Goal: Task Accomplishment & Management: Use online tool/utility

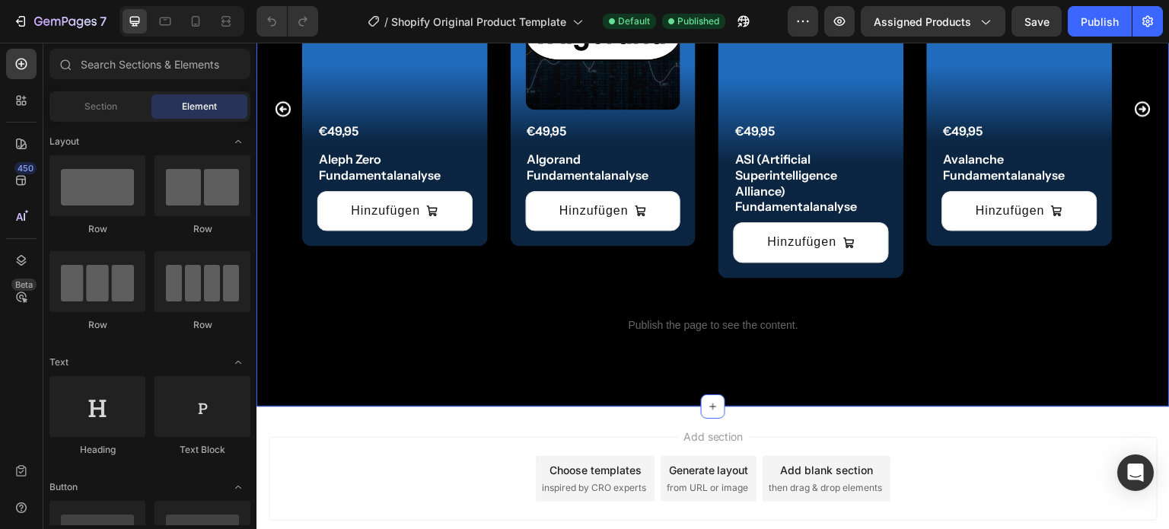
scroll to position [1507, 0]
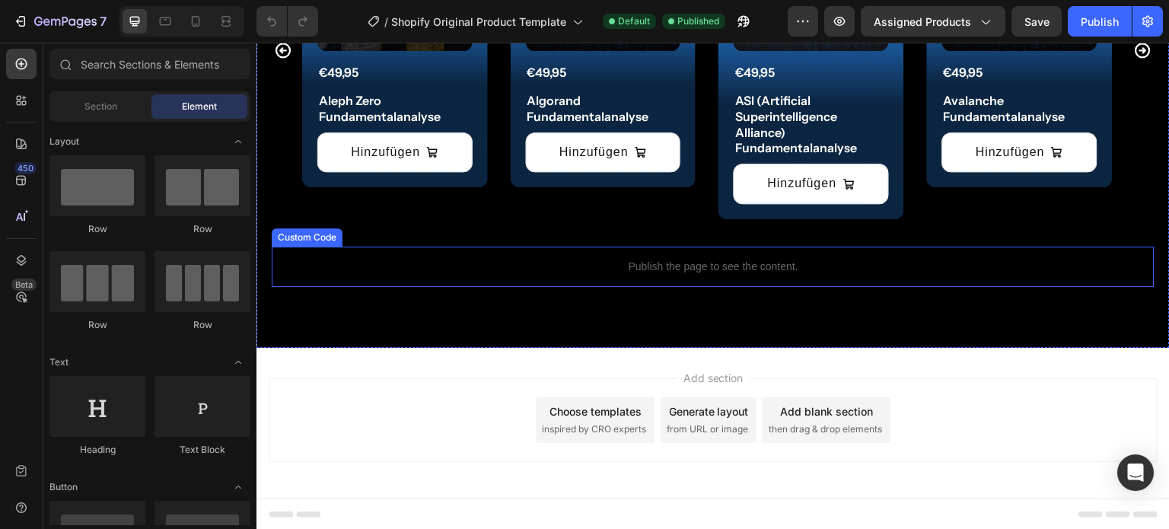
click at [653, 273] on p "Publish the page to see the content." at bounding box center [713, 267] width 883 height 16
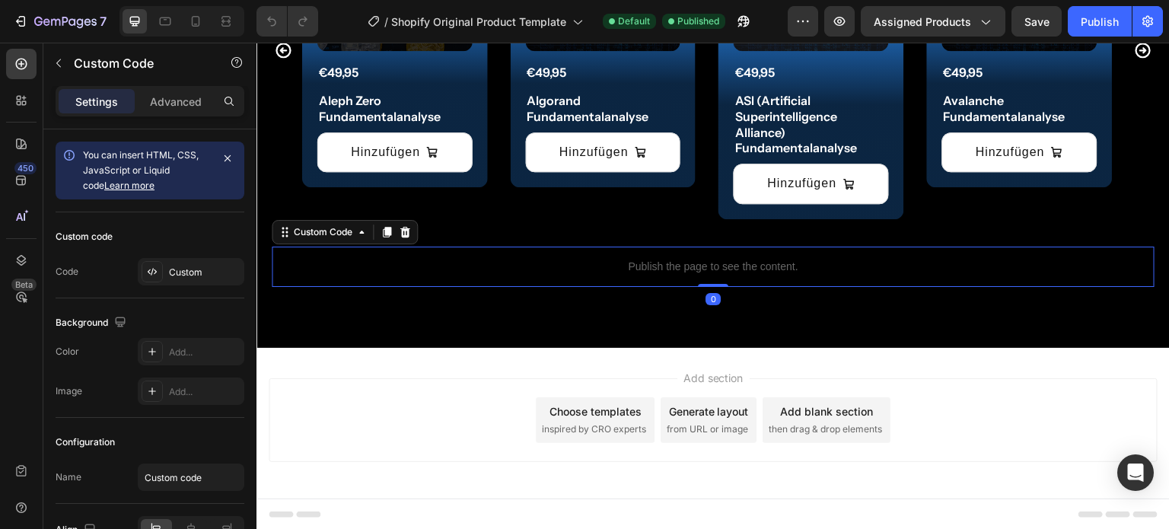
click at [653, 273] on p "Publish the page to see the content." at bounding box center [713, 267] width 883 height 16
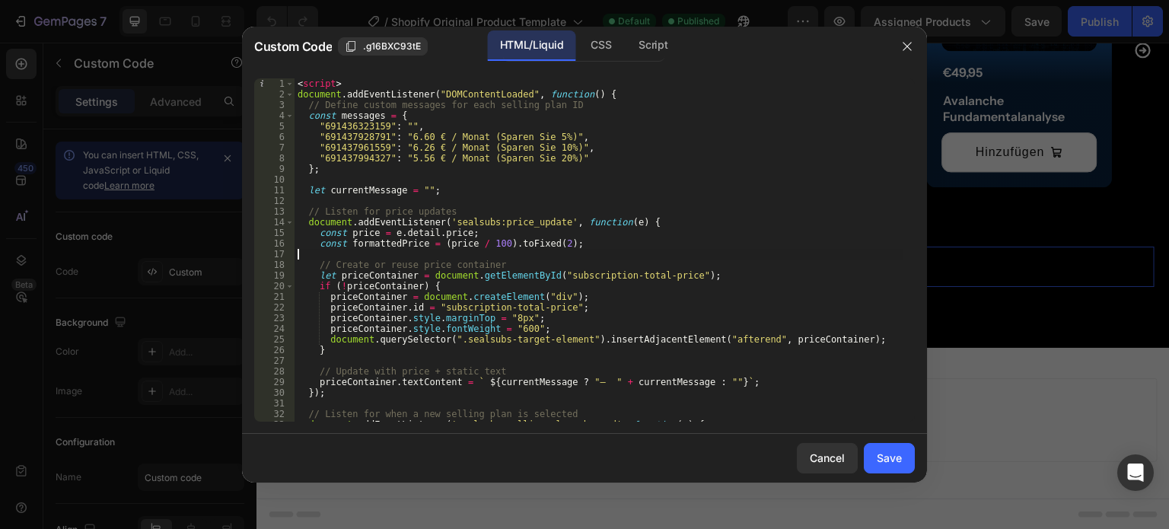
drag, startPoint x: 572, startPoint y: 249, endPoint x: 489, endPoint y: 241, distance: 82.6
click at [489, 241] on div "< script > document . addEventListener ( "DOMContentLoaded" , function ( ) { //…" at bounding box center [599, 260] width 609 height 365
type textarea "const formattedPrice = (price / 100).toFixed(2);"
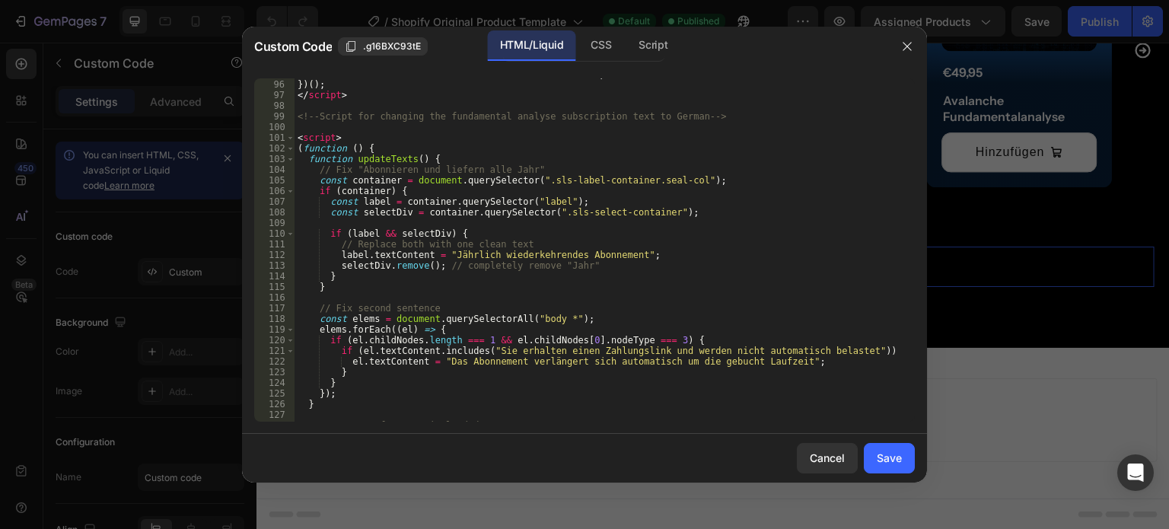
scroll to position [1012, 0]
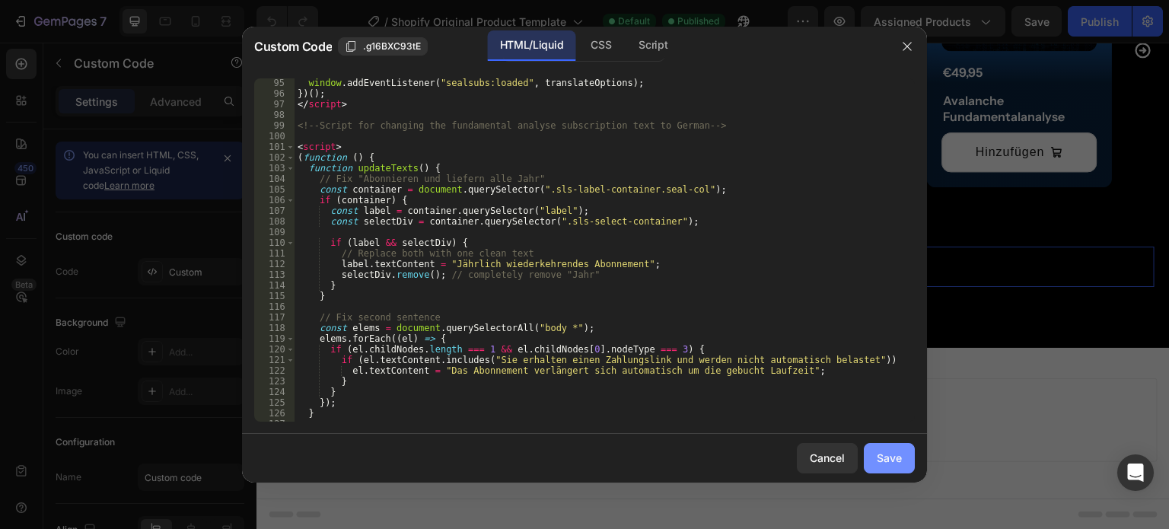
click at [892, 461] on div "Save" at bounding box center [889, 458] width 25 height 16
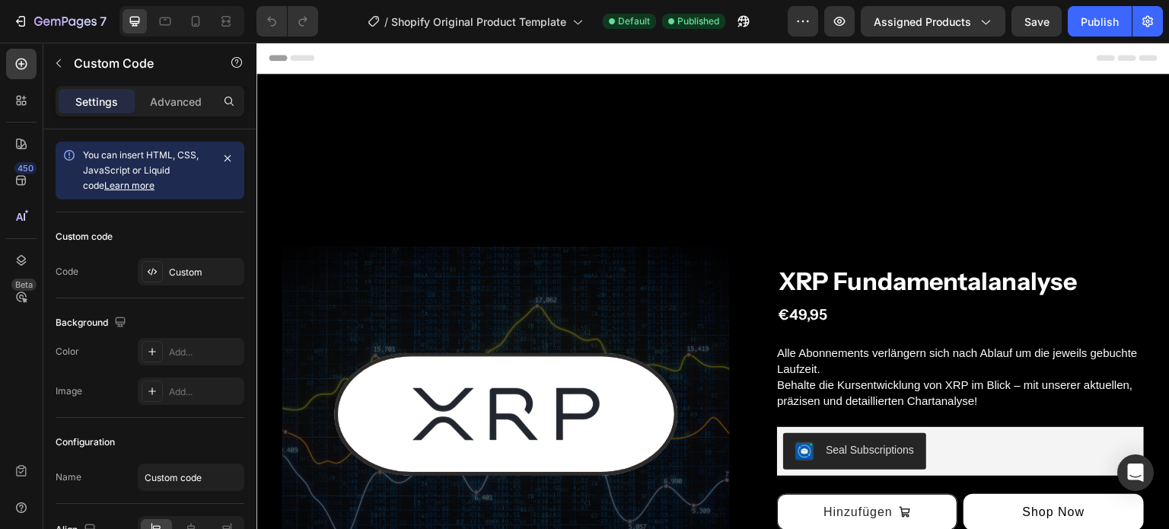
scroll to position [206, 0]
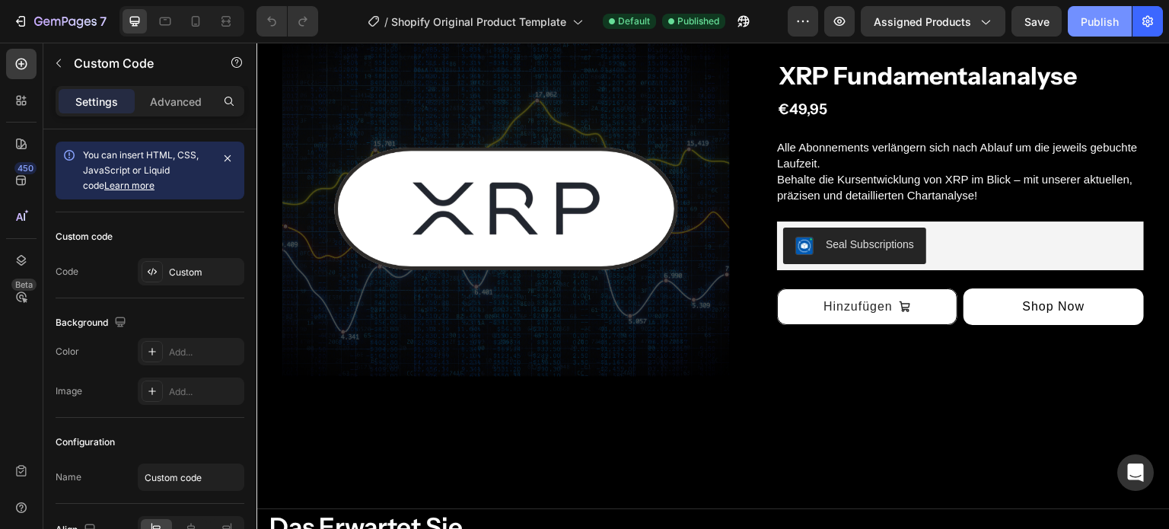
click at [1108, 24] on div "Publish" at bounding box center [1100, 22] width 38 height 16
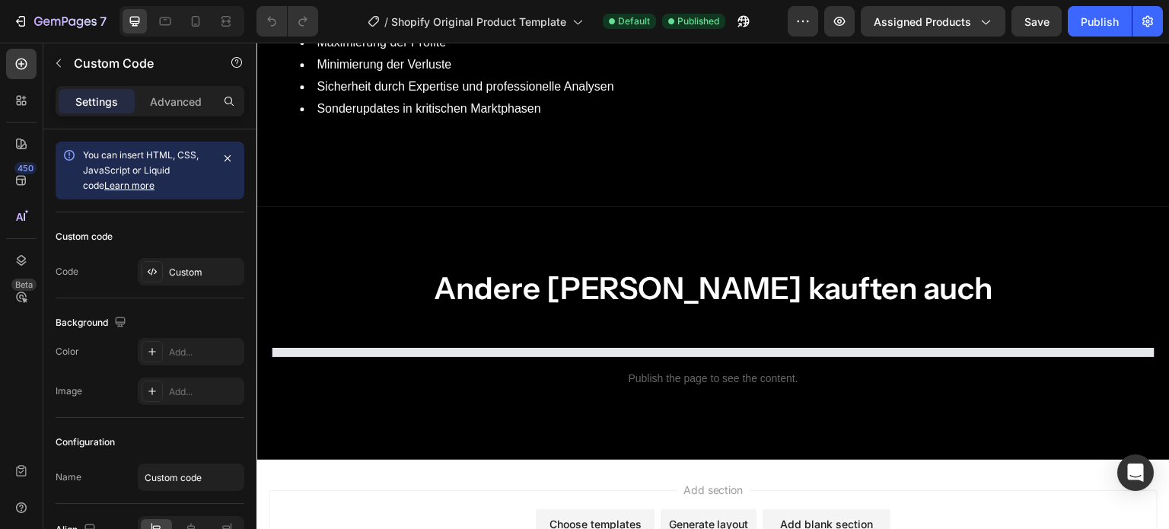
scroll to position [1154, 0]
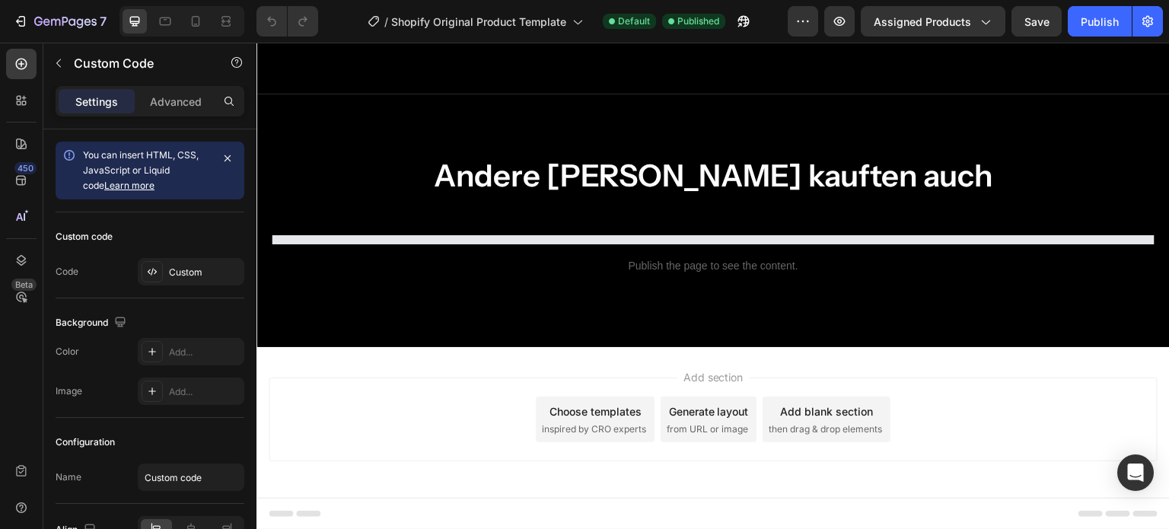
click at [659, 269] on p "Publish the page to see the content." at bounding box center [713, 266] width 883 height 16
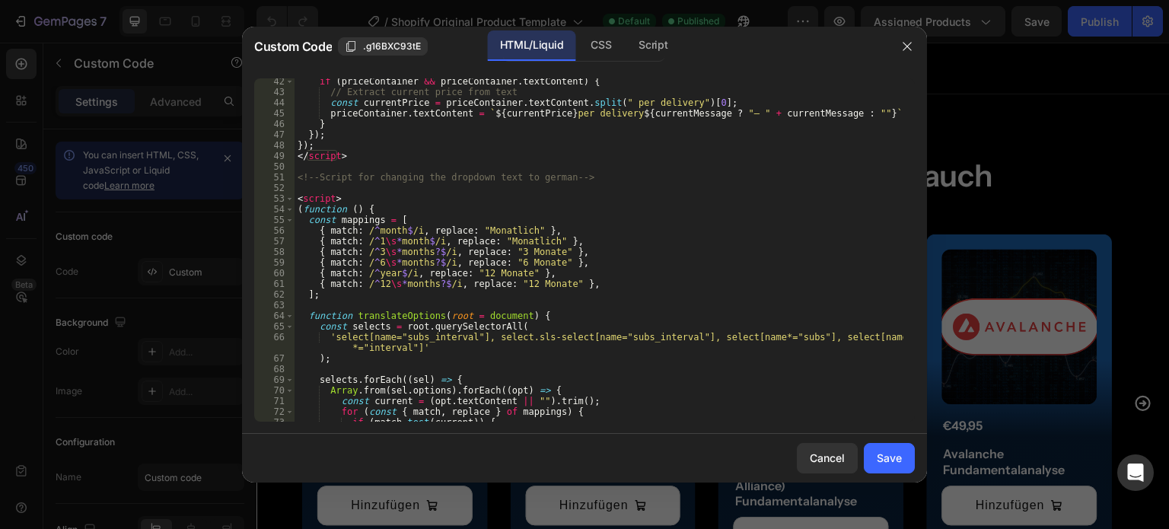
scroll to position [438, 0]
click at [289, 199] on span at bounding box center [289, 198] width 8 height 11
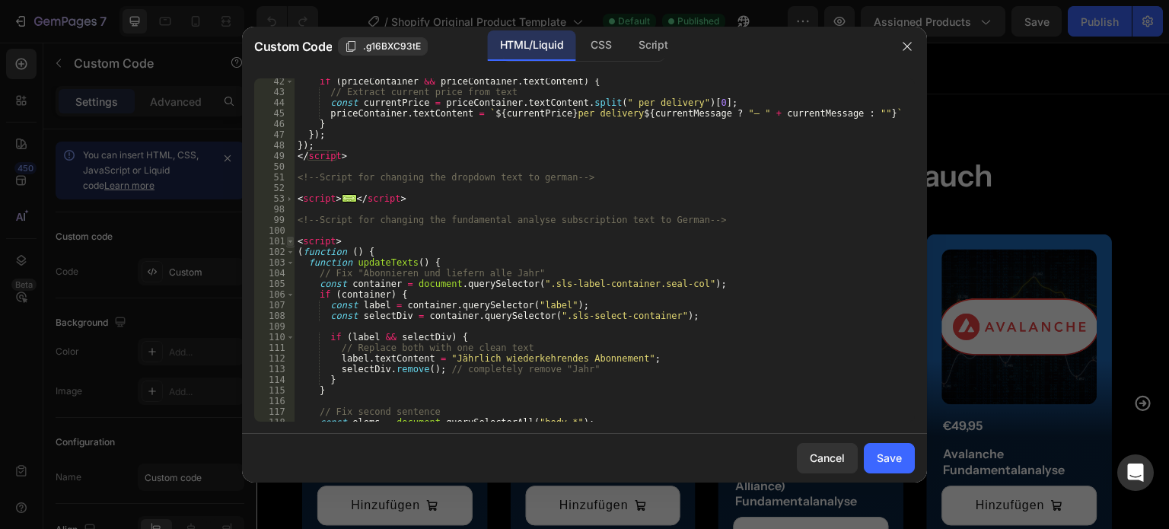
click at [289, 242] on span at bounding box center [290, 241] width 8 height 11
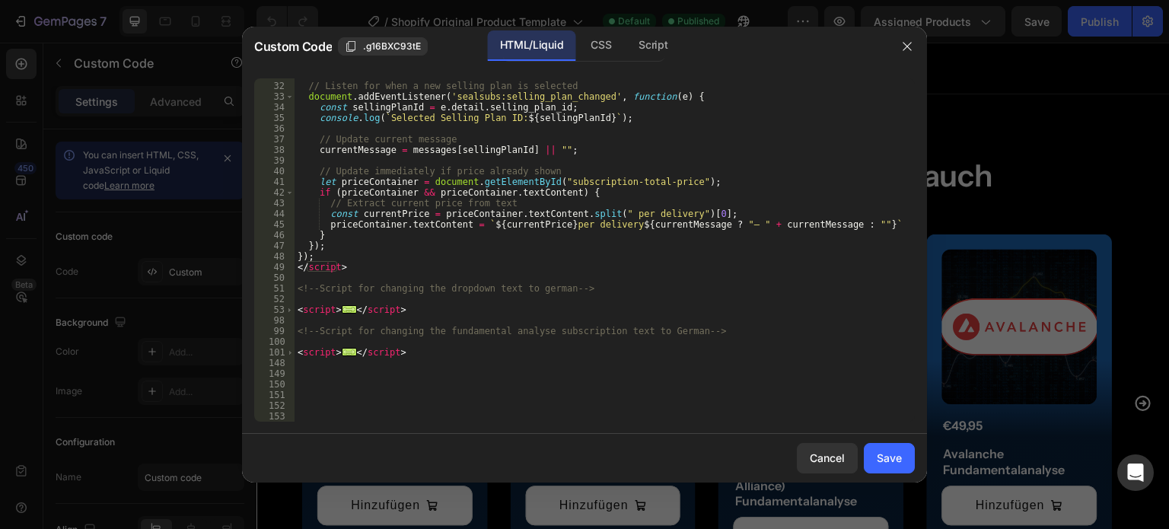
scroll to position [328, 0]
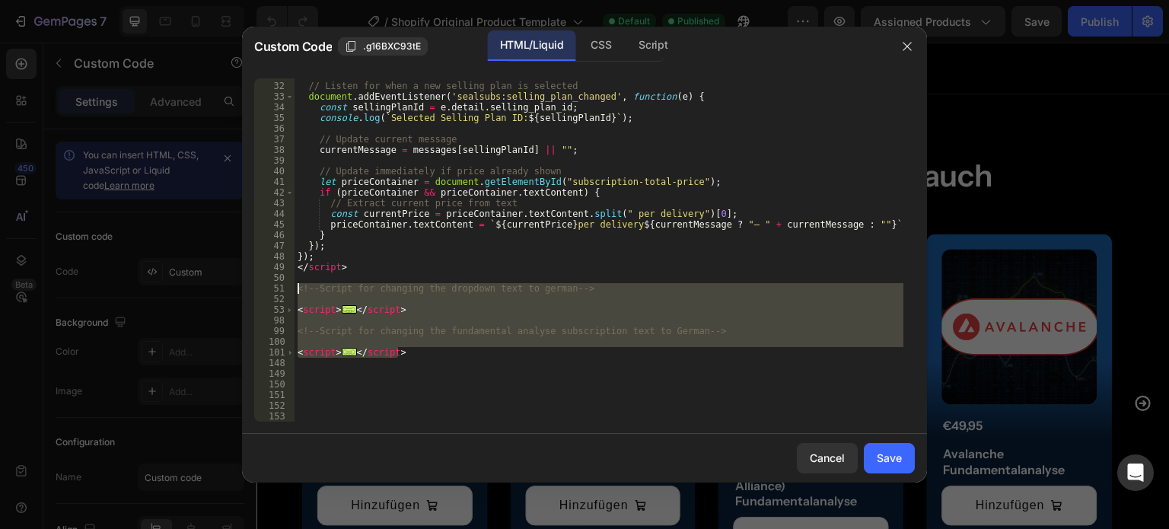
drag, startPoint x: 405, startPoint y: 355, endPoint x: 295, endPoint y: 288, distance: 128.5
click at [295, 288] on div "// Listen for when a new selling plan is selected document . addEventListener (…" at bounding box center [599, 252] width 609 height 365
type textarea "<!--Script for changing the dropdown text to german-->"
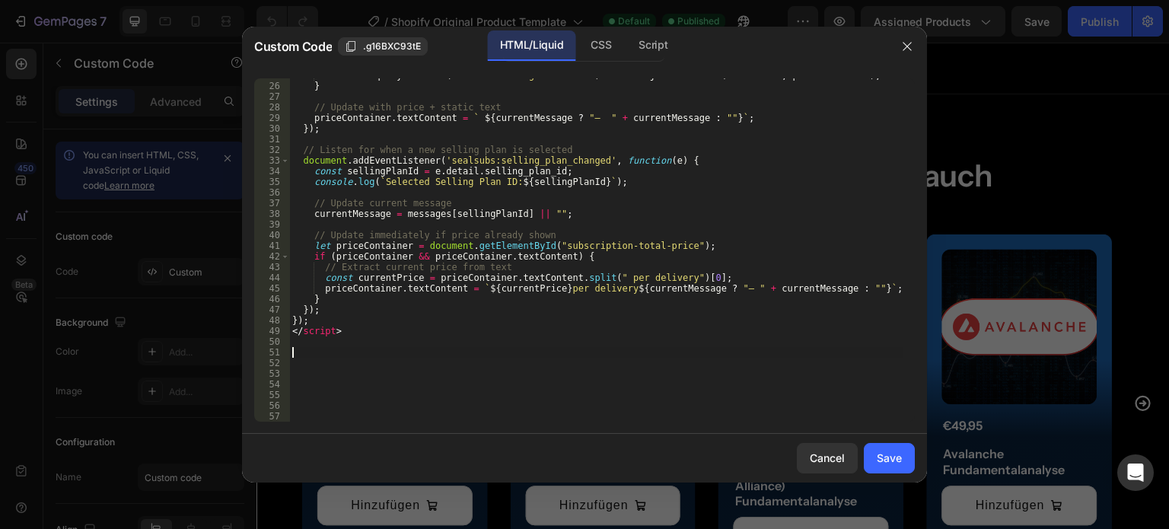
scroll to position [264, 0]
click at [895, 466] on button "Save" at bounding box center [889, 458] width 51 height 30
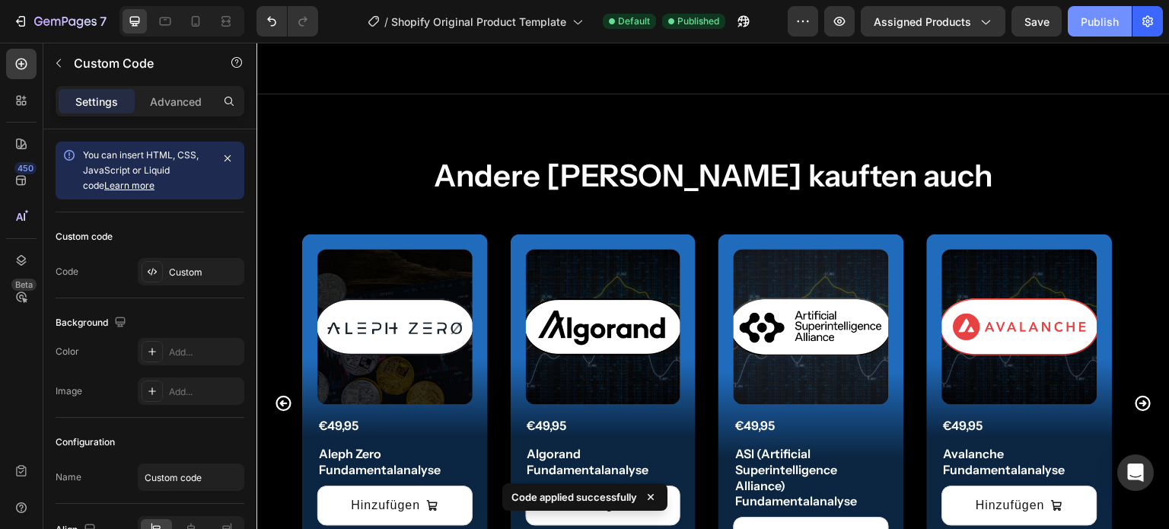
click at [1111, 21] on div "Publish" at bounding box center [1100, 22] width 38 height 16
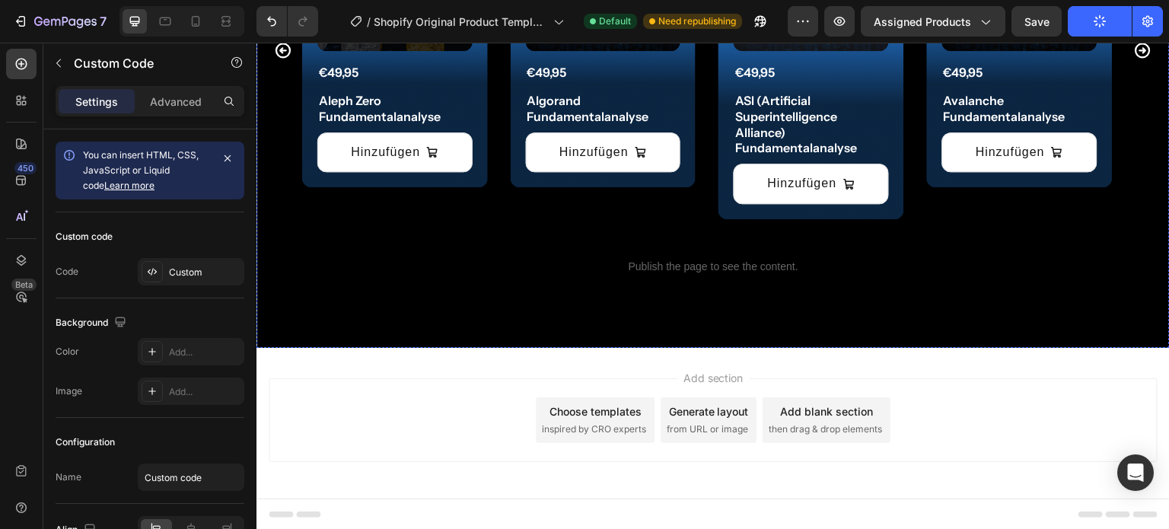
scroll to position [1506, 0]
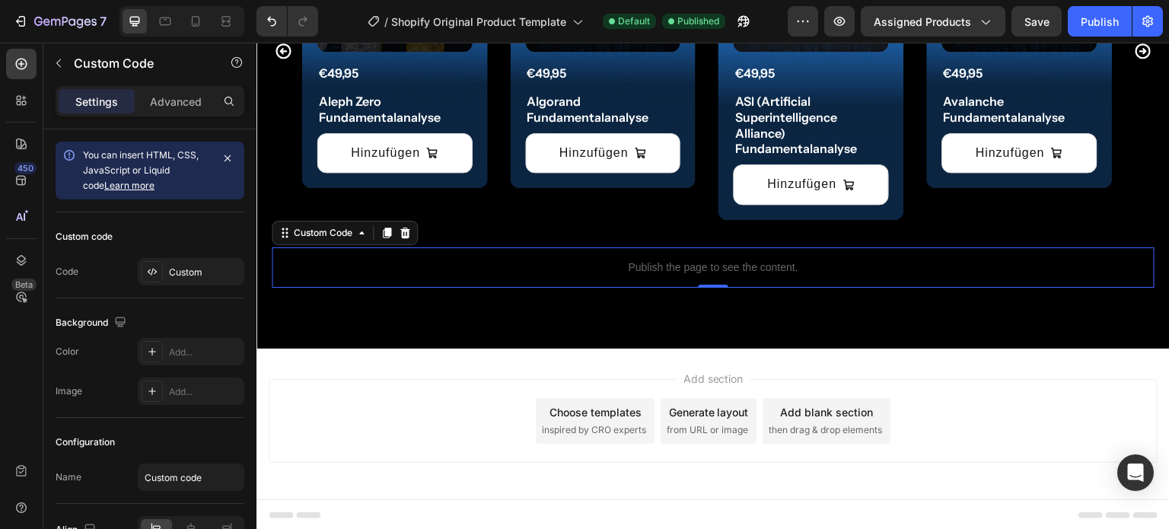
click at [598, 273] on p "Publish the page to see the content." at bounding box center [713, 268] width 883 height 16
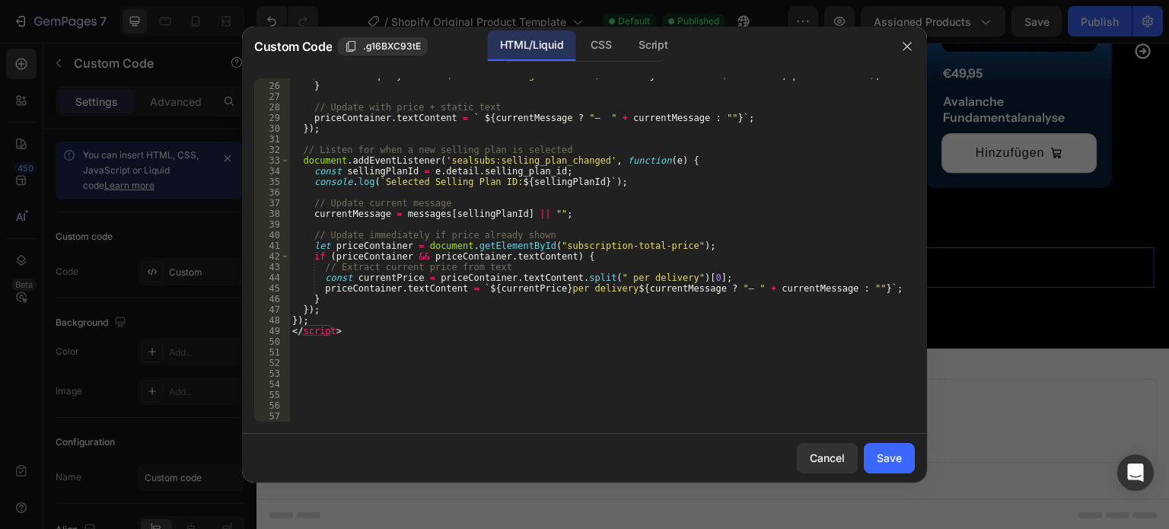
scroll to position [264, 0]
click at [317, 362] on div "document . querySelector ( ".sealsubs-target-element" ) . insertAdjacentElement…" at bounding box center [596, 252] width 614 height 365
paste textarea "</script>"
type textarea "</script>"
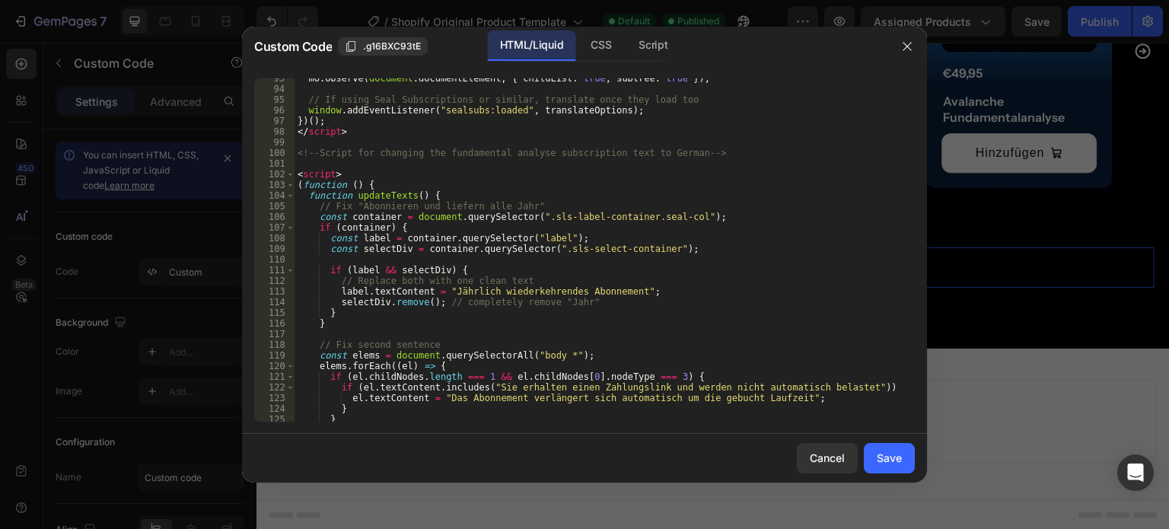
scroll to position [987, 0]
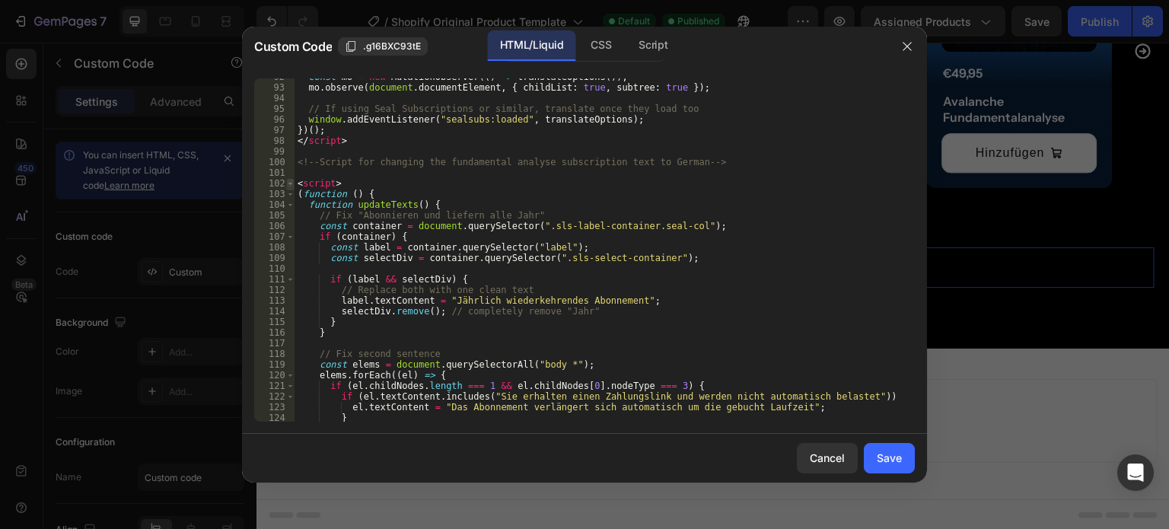
click at [289, 182] on span at bounding box center [290, 183] width 8 height 11
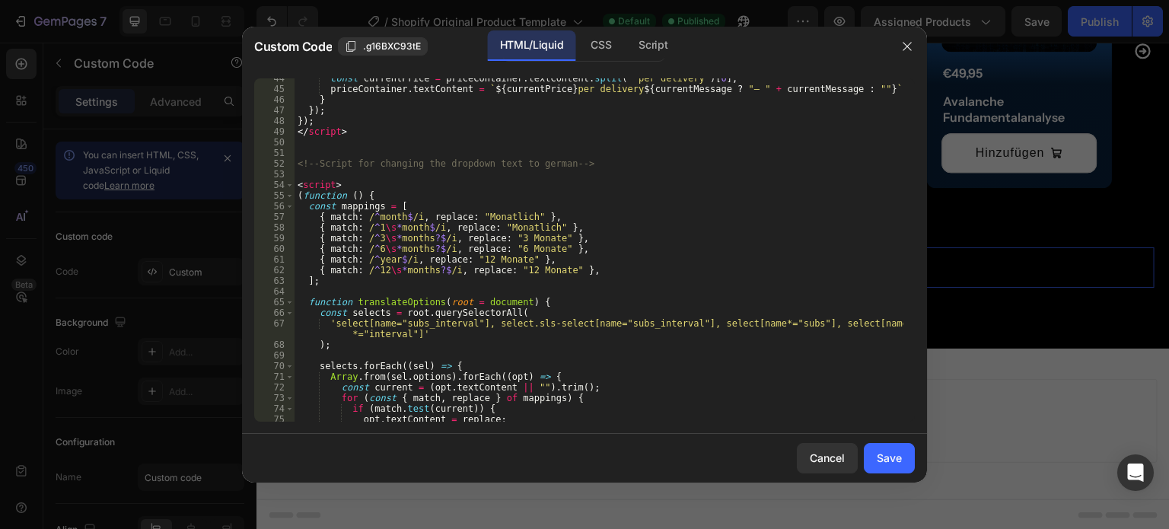
scroll to position [464, 0]
click at [289, 184] on span at bounding box center [289, 185] width 8 height 11
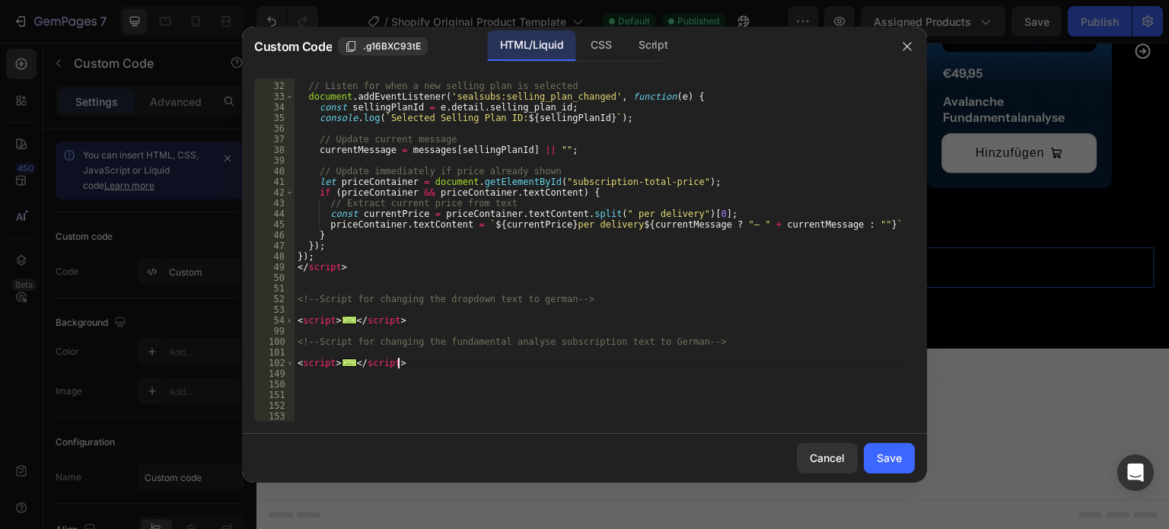
scroll to position [328, 0]
click at [903, 454] on button "Save" at bounding box center [889, 458] width 51 height 30
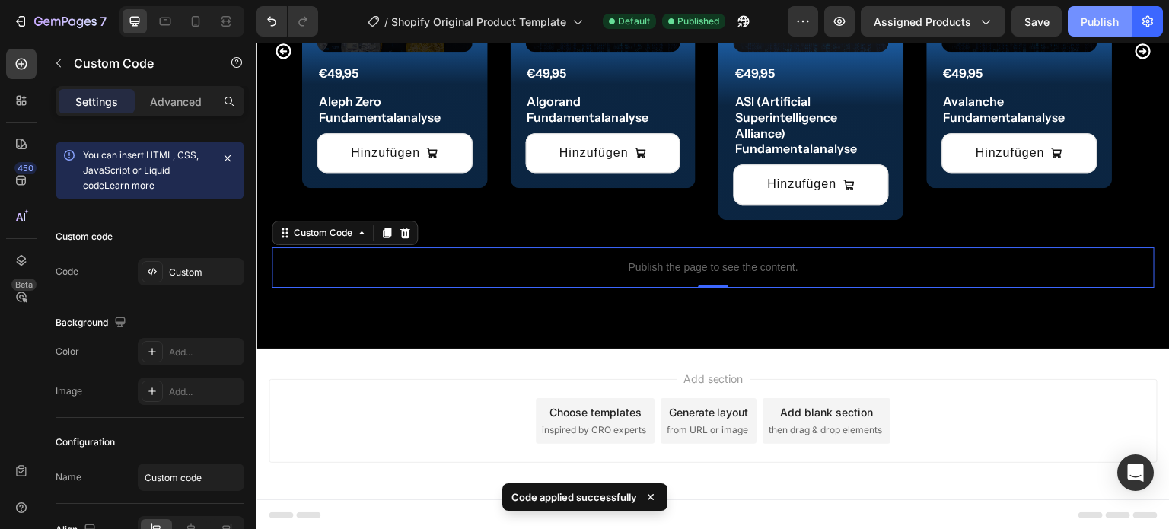
click at [1100, 21] on div "Publish" at bounding box center [1100, 22] width 38 height 16
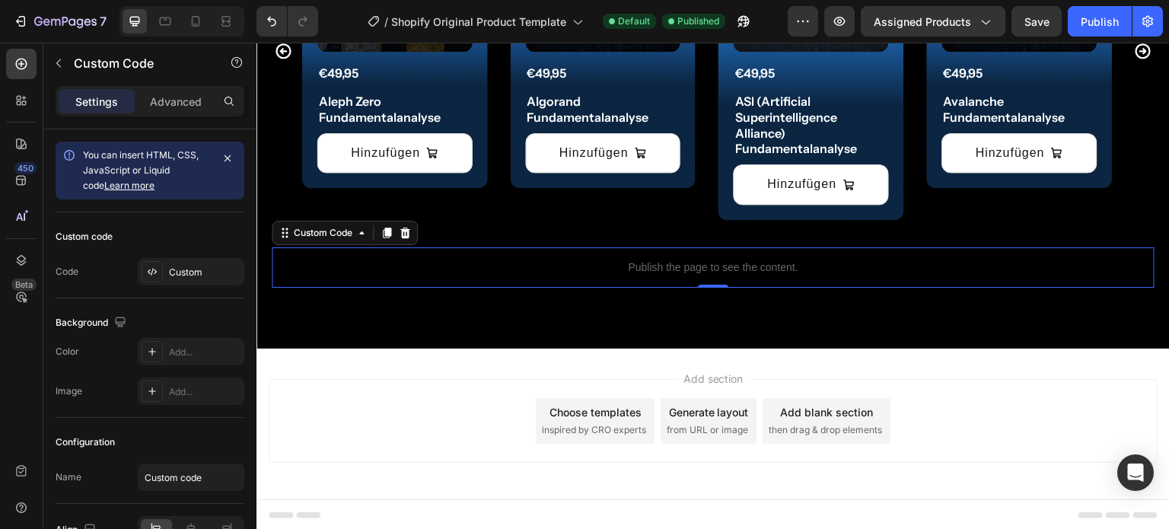
click at [609, 283] on div "Publish the page to see the content." at bounding box center [713, 267] width 883 height 40
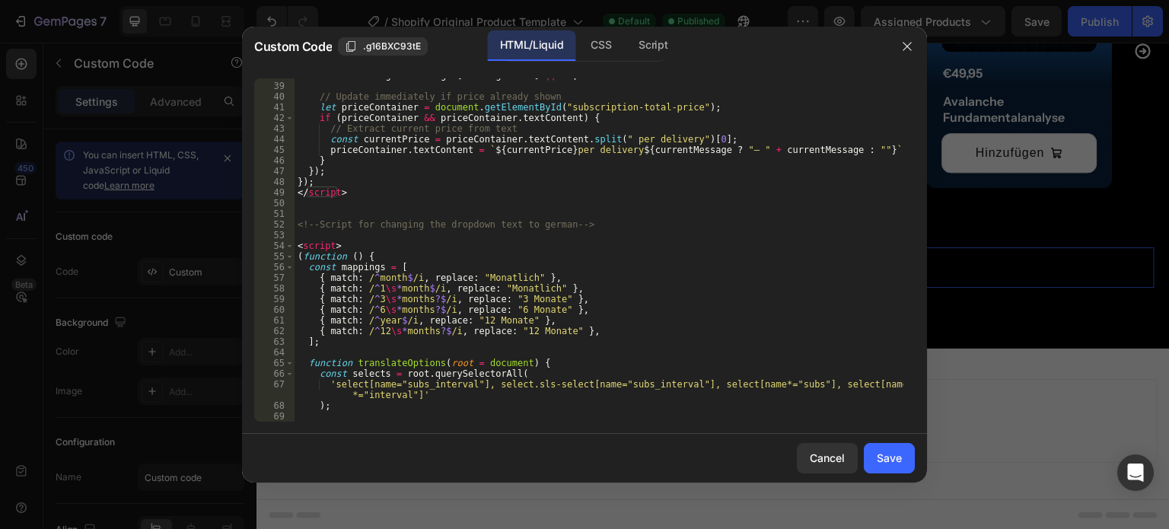
scroll to position [405, 0]
click at [289, 246] on span at bounding box center [289, 243] width 8 height 11
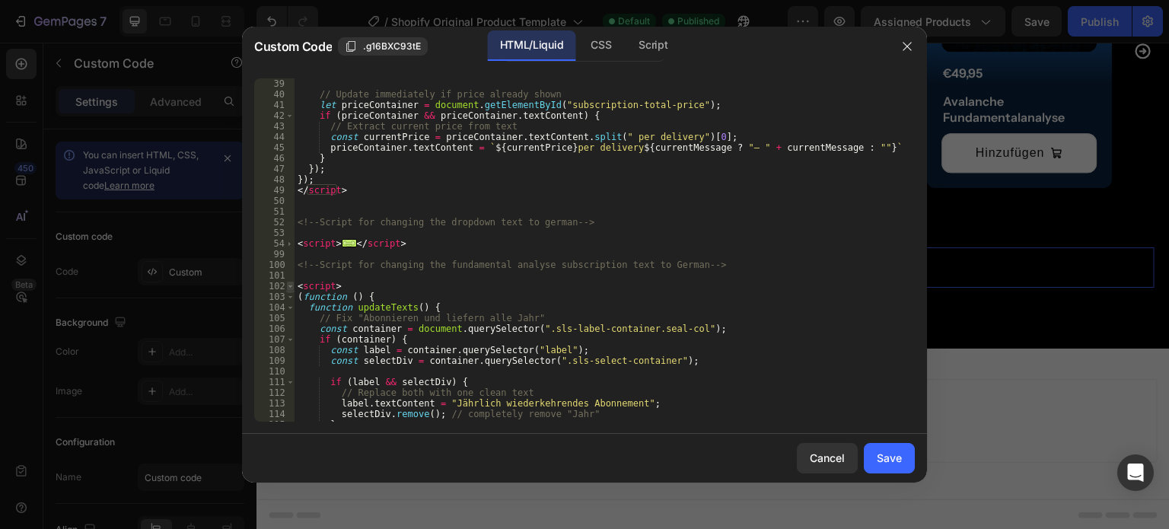
click at [291, 285] on span at bounding box center [290, 286] width 8 height 11
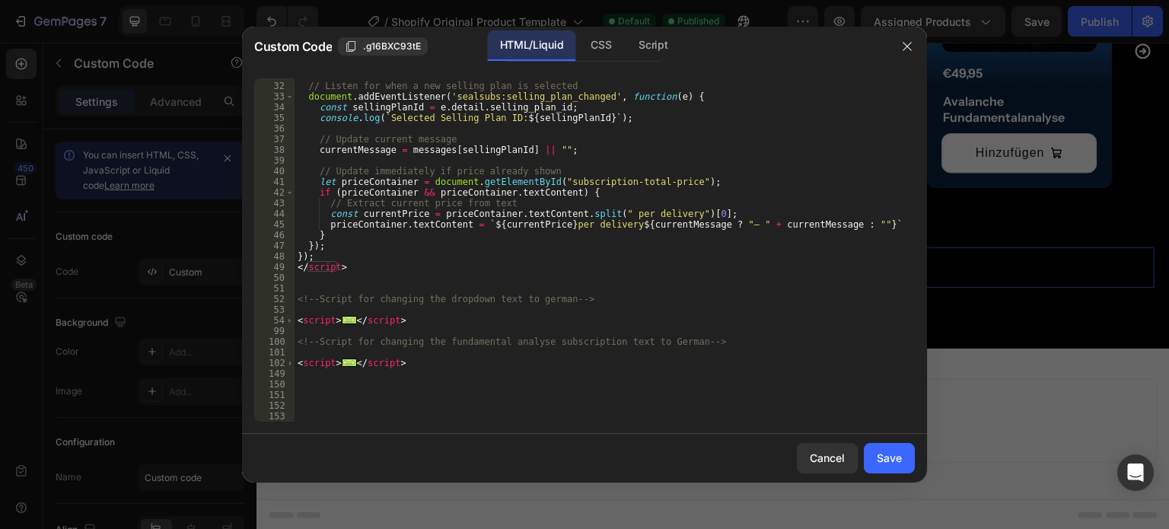
scroll to position [328, 0]
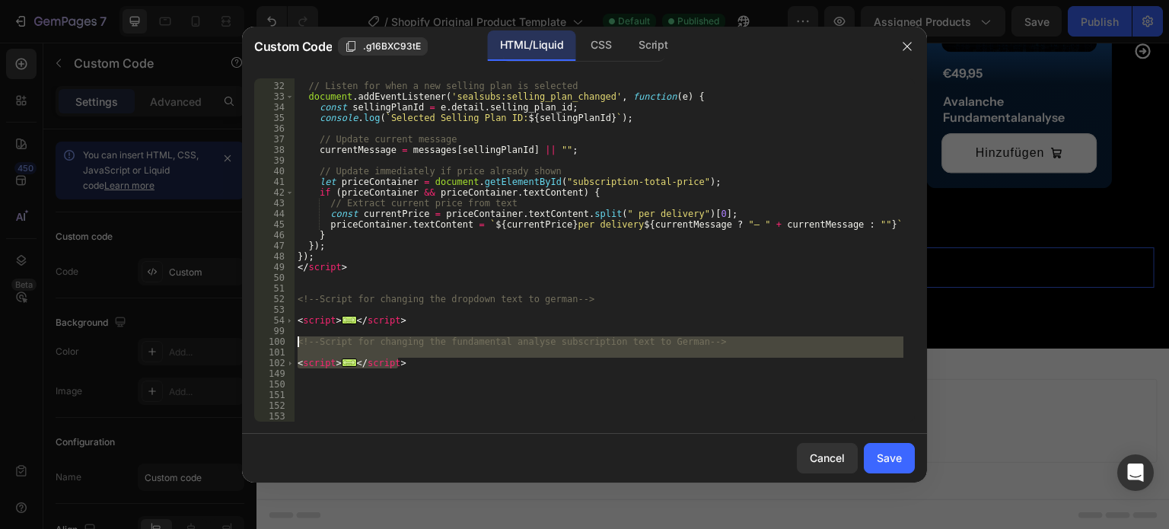
drag, startPoint x: 412, startPoint y: 365, endPoint x: 298, endPoint y: 343, distance: 116.2
click at [298, 343] on div "// Listen for when a new selling plan is selected document . addEventListener (…" at bounding box center [599, 252] width 609 height 365
type textarea "<!--Script for changing the fundamental analyse subscription text to German-->"
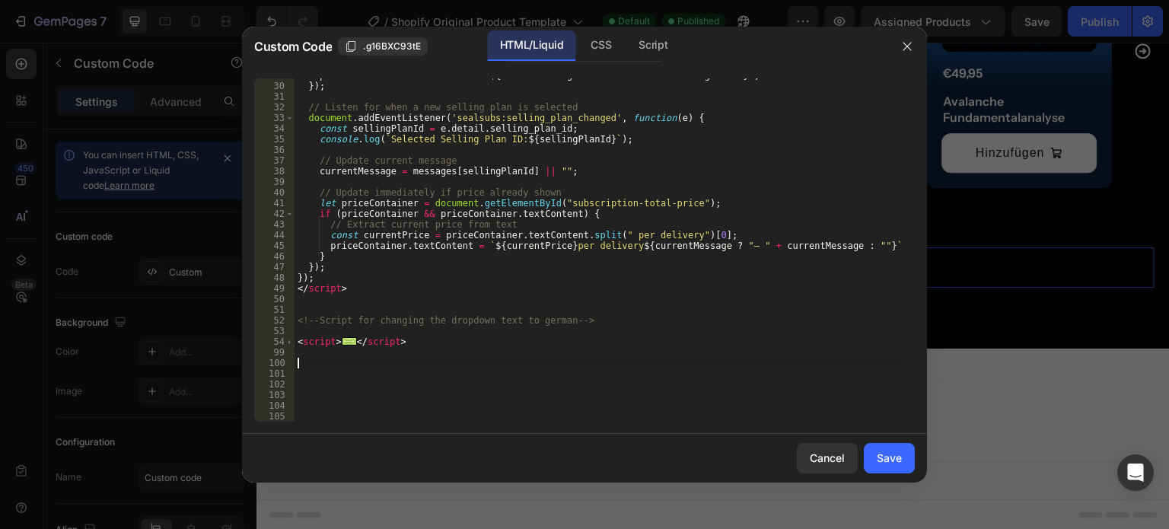
scroll to position [307, 0]
click at [895, 456] on div "Save" at bounding box center [889, 458] width 25 height 16
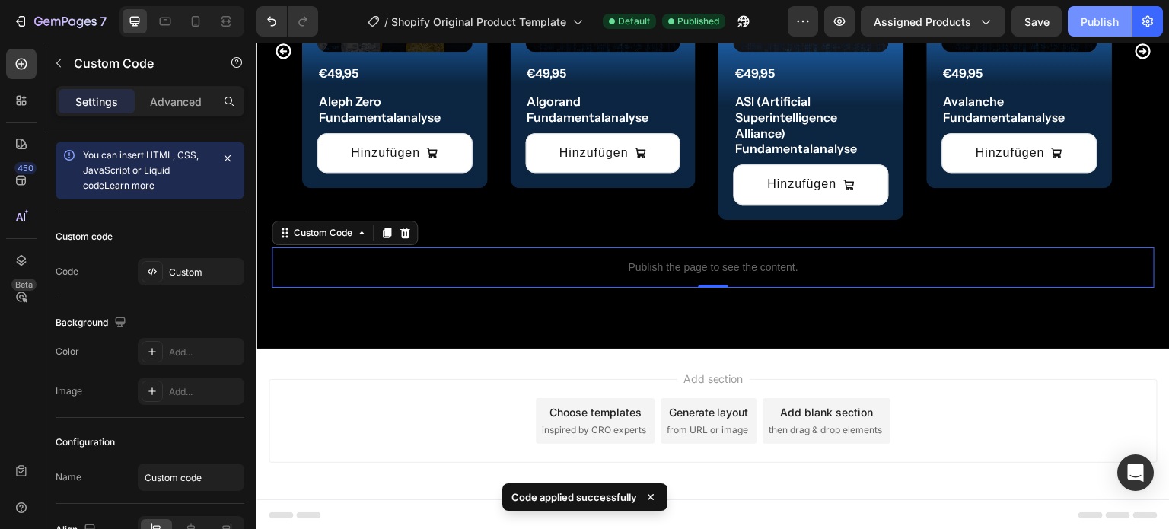
click at [1111, 22] on div "Publish" at bounding box center [1100, 22] width 38 height 16
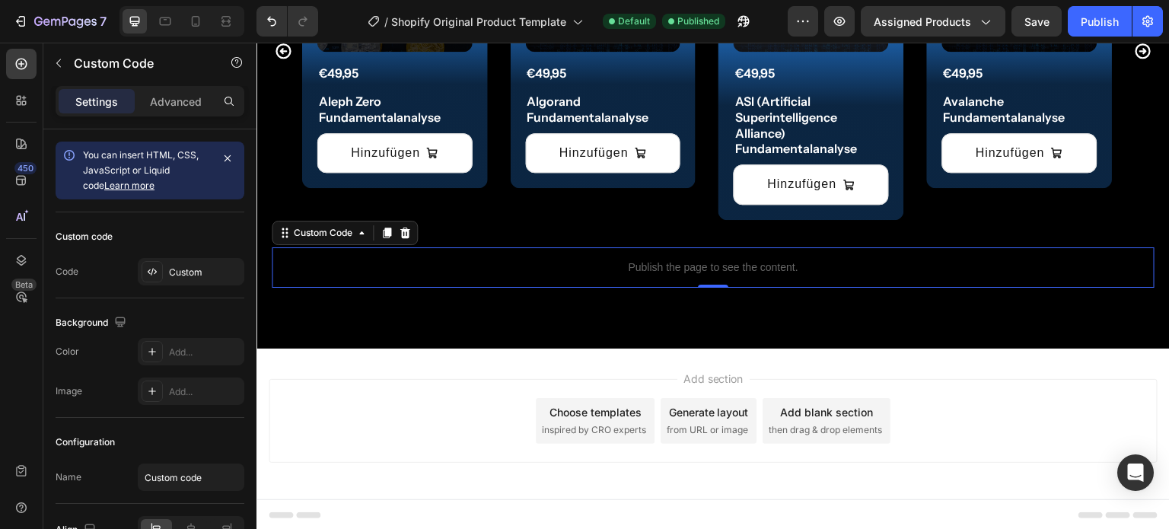
click at [578, 257] on div "Publish the page to see the content." at bounding box center [713, 267] width 883 height 40
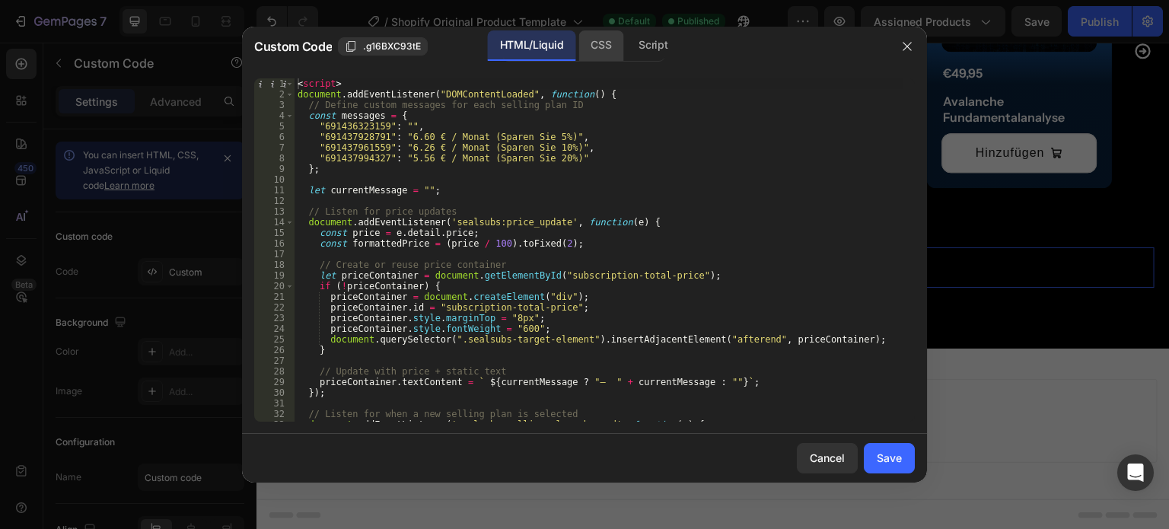
click at [626, 58] on div "CSS" at bounding box center [652, 45] width 53 height 30
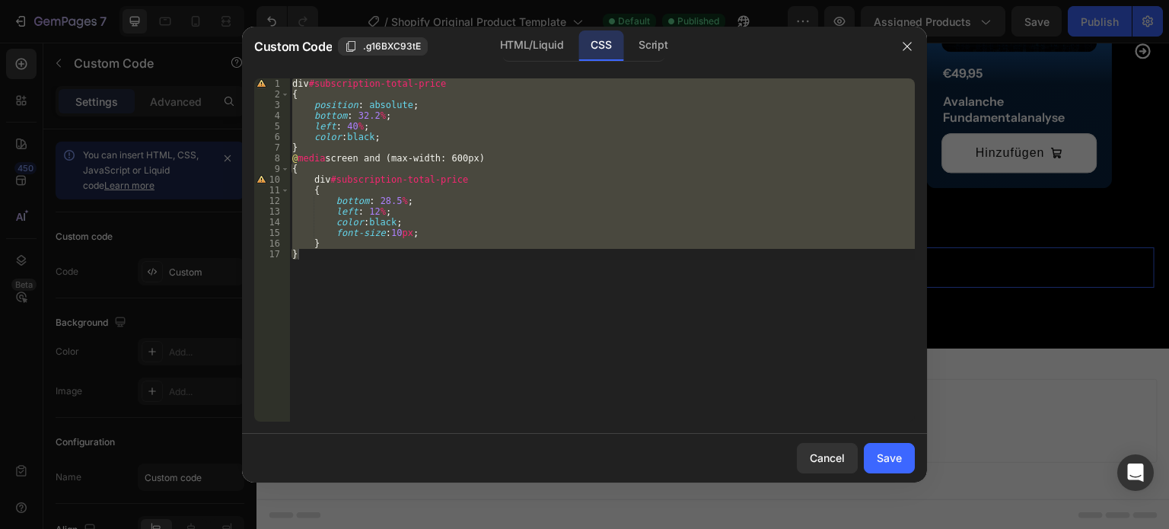
click at [358, 113] on div "div #subscription-total-price { position : absolute ; bottom : 32.2 % ; left : …" at bounding box center [602, 249] width 626 height 343
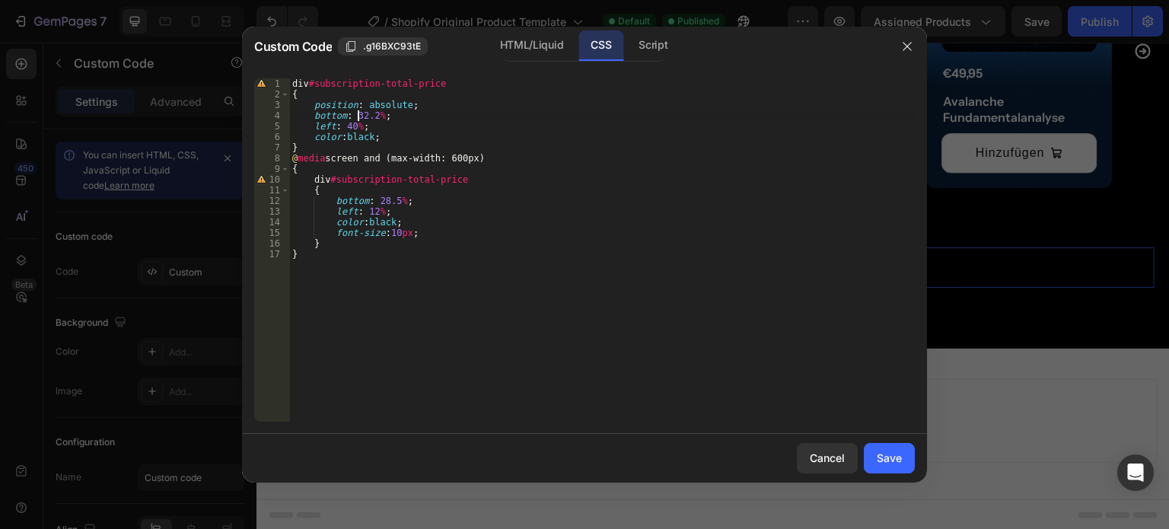
click at [359, 114] on div "div #subscription-total-price { position : absolute ; bottom : 32.2 % ; left : …" at bounding box center [602, 260] width 626 height 365
click at [350, 126] on div "div #subscription-total-price { position : absolute ; bottom : 30.2 % ; left : …" at bounding box center [602, 260] width 626 height 365
type textarea "left: 45%;"
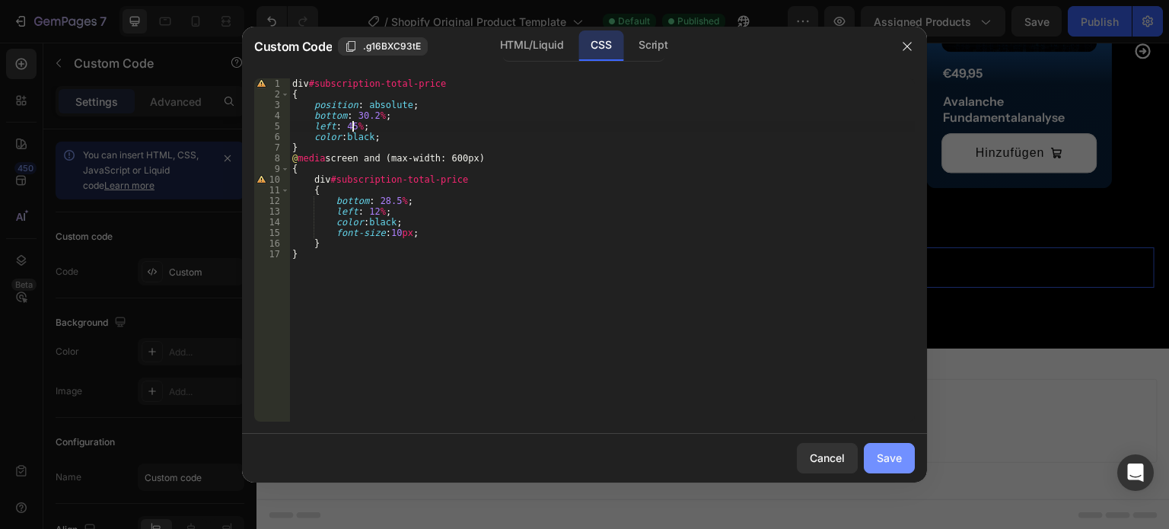
click at [893, 447] on button "Save" at bounding box center [889, 458] width 51 height 30
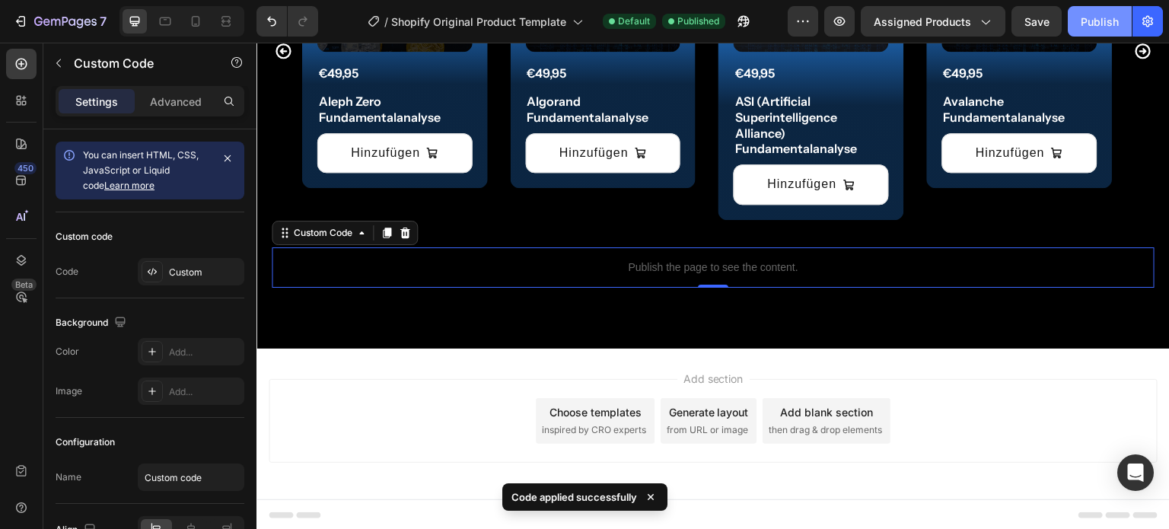
click at [1093, 24] on div "Publish" at bounding box center [1100, 22] width 38 height 16
